Goal: Transaction & Acquisition: Purchase product/service

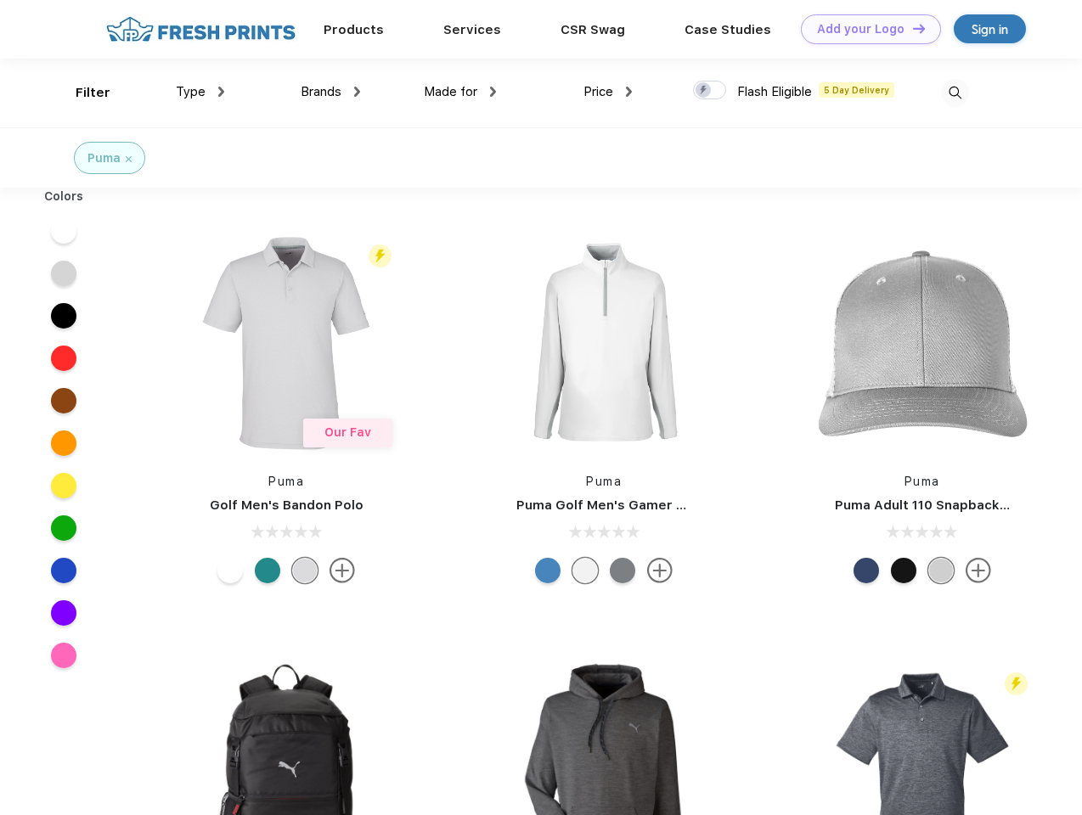
click at [864, 29] on link "Add your Logo Design Tool" at bounding box center [871, 29] width 140 height 30
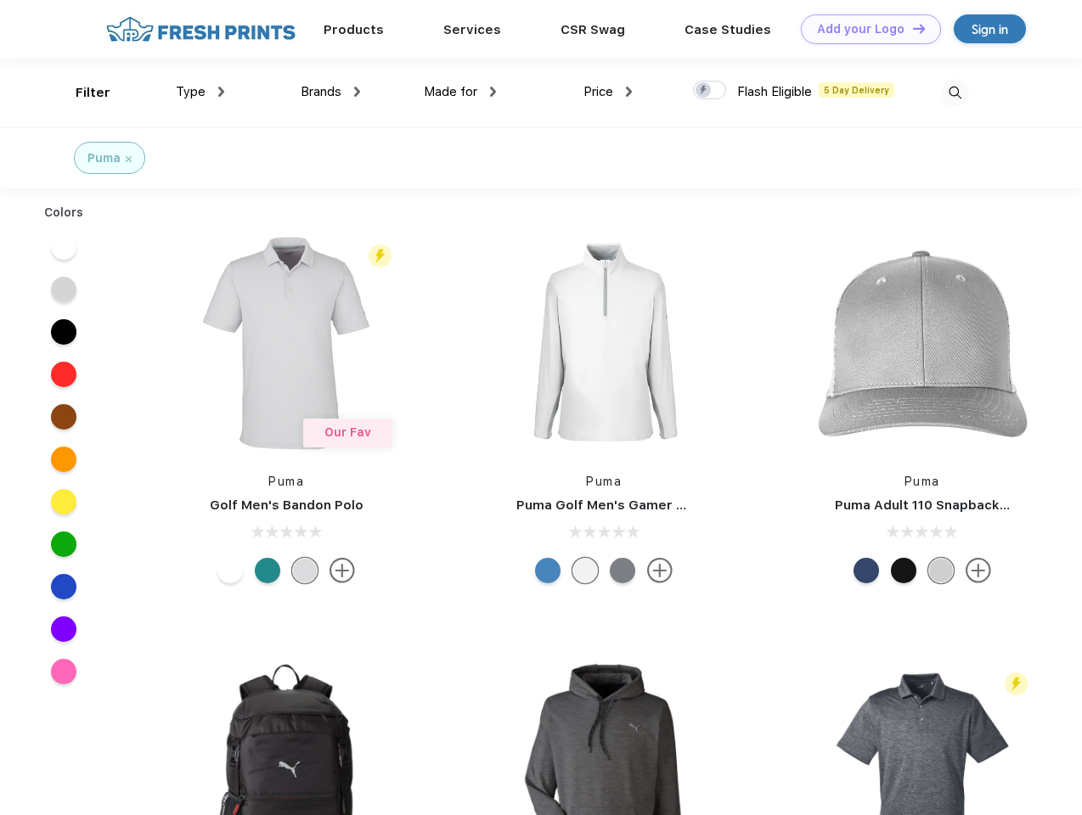
click at [0, 0] on div "Design Tool" at bounding box center [0, 0] width 0 height 0
click at [911, 28] on link "Add your Logo Design Tool" at bounding box center [871, 29] width 140 height 30
click at [82, 93] on div "Filter" at bounding box center [93, 93] width 35 height 20
click at [200, 92] on span "Type" at bounding box center [191, 91] width 30 height 15
click at [330, 92] on span "Brands" at bounding box center [321, 91] width 41 height 15
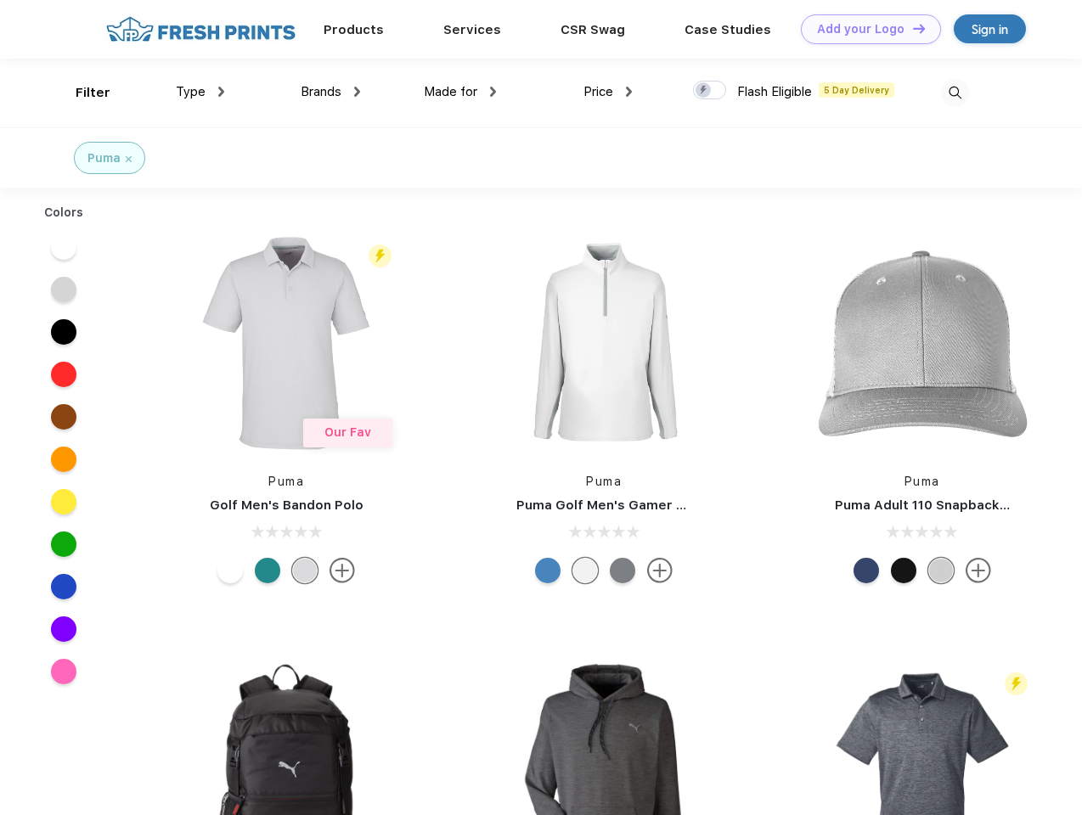
click at [460, 92] on span "Made for" at bounding box center [450, 91] width 53 height 15
click at [608, 92] on span "Price" at bounding box center [598, 91] width 30 height 15
click at [710, 91] on div at bounding box center [709, 90] width 33 height 19
click at [704, 91] on input "checkbox" at bounding box center [698, 85] width 11 height 11
checkbox input "true"
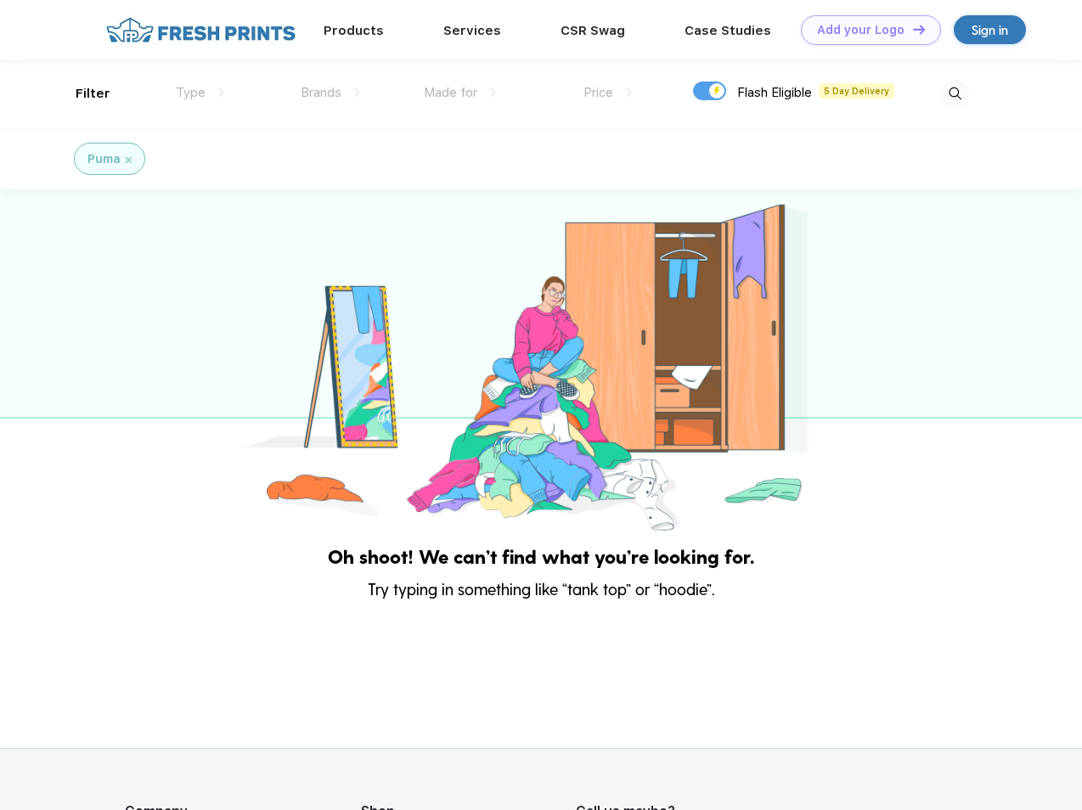
click at [954, 93] on img at bounding box center [955, 94] width 28 height 28
